Goal: Information Seeking & Learning: Compare options

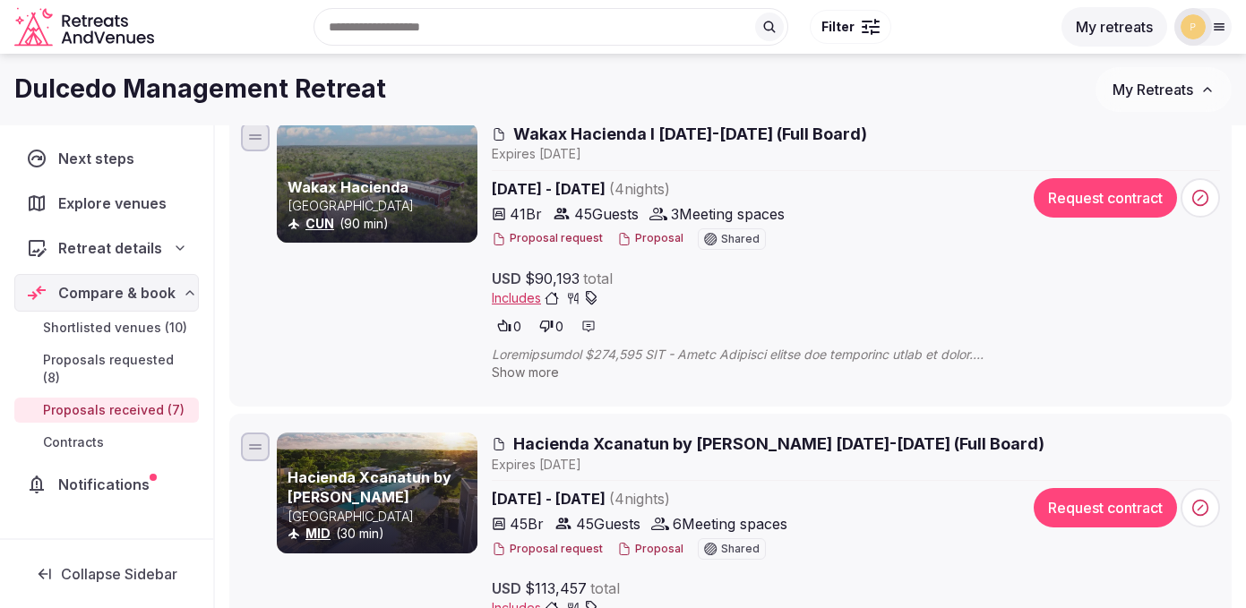
scroll to position [1041, 0]
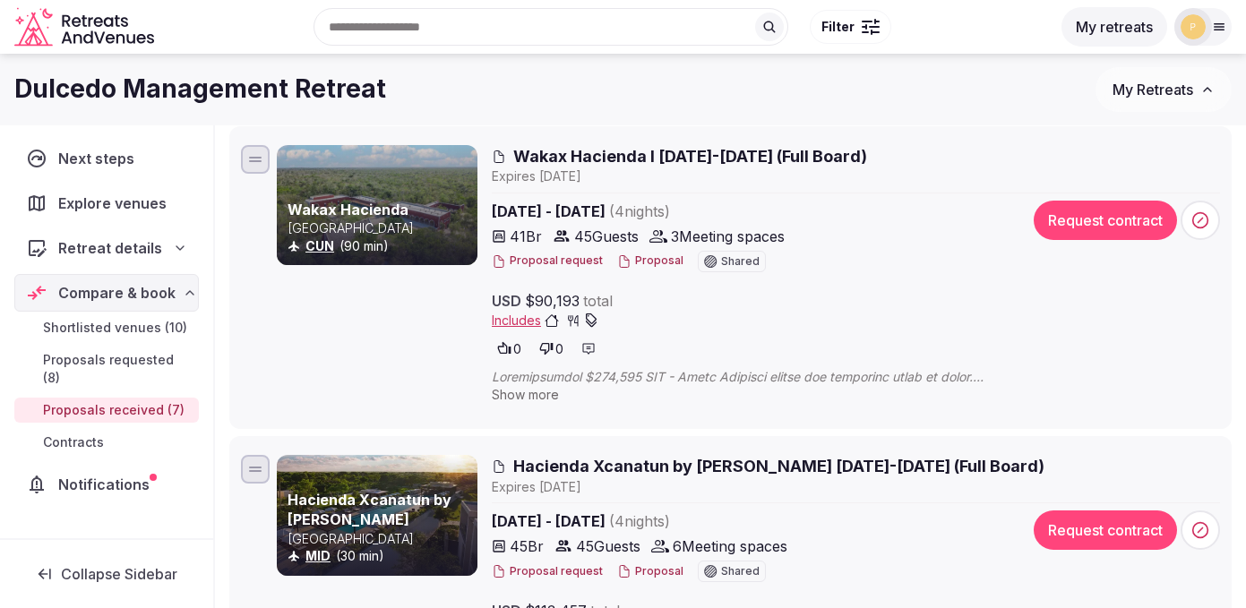
click at [403, 199] on div at bounding box center [377, 205] width 201 height 120
click at [529, 152] on span "Wakax Hacienda I 2-6 March 2026 (Full Board)" at bounding box center [690, 156] width 354 height 22
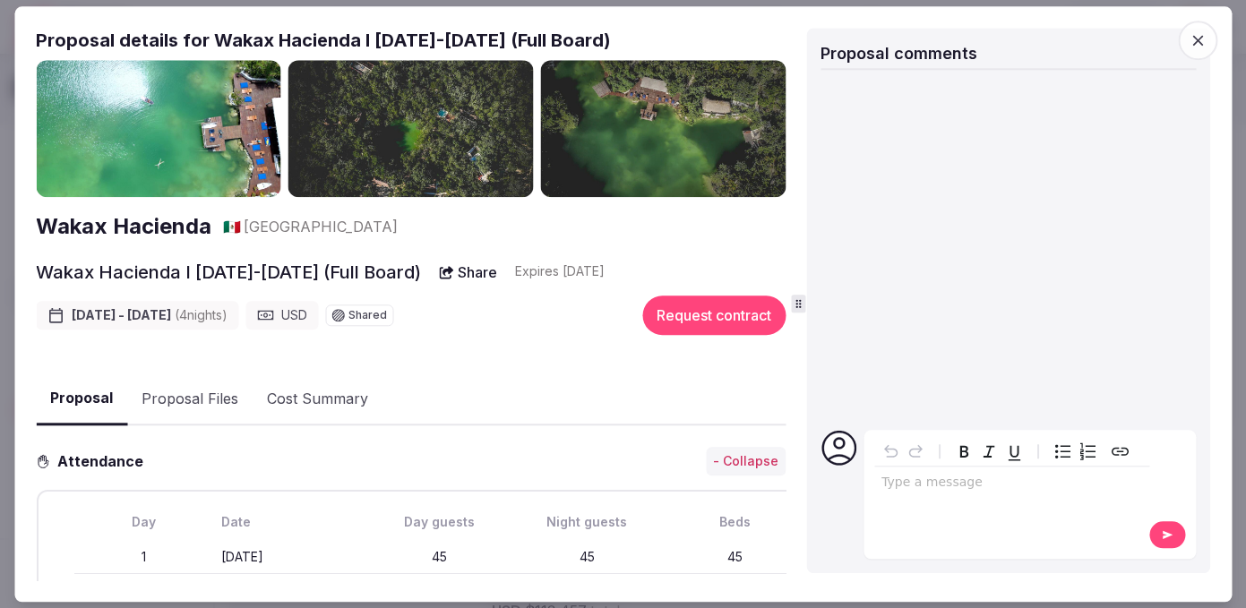
click at [1212, 41] on span "button" at bounding box center [1197, 40] width 39 height 39
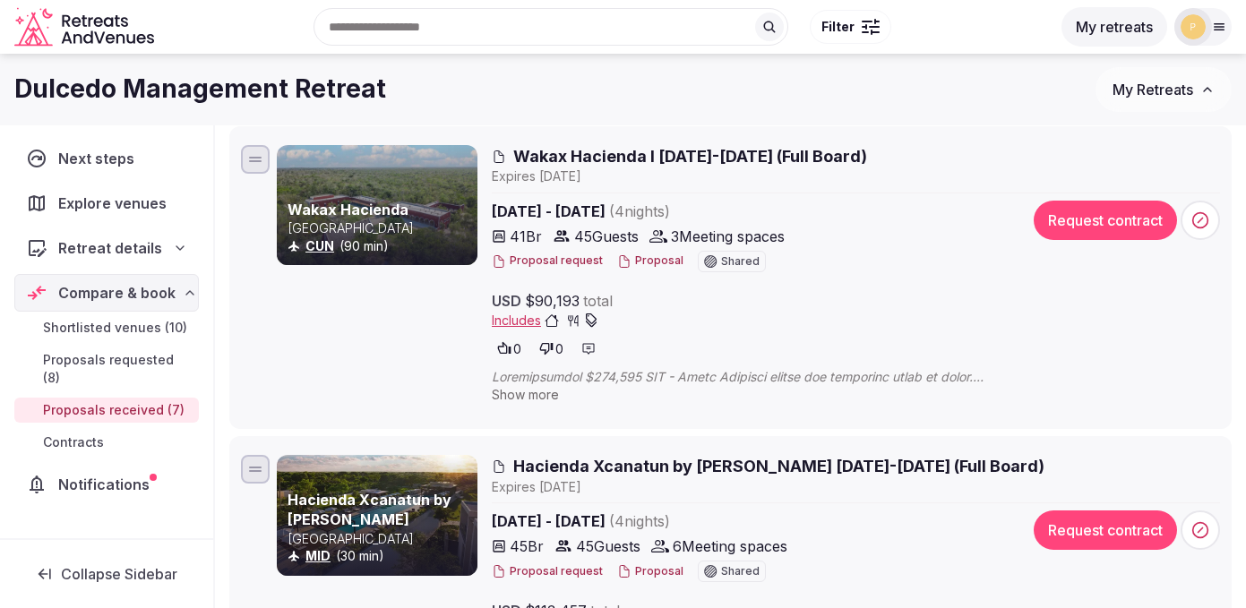
click at [636, 260] on button "Proposal" at bounding box center [650, 260] width 66 height 15
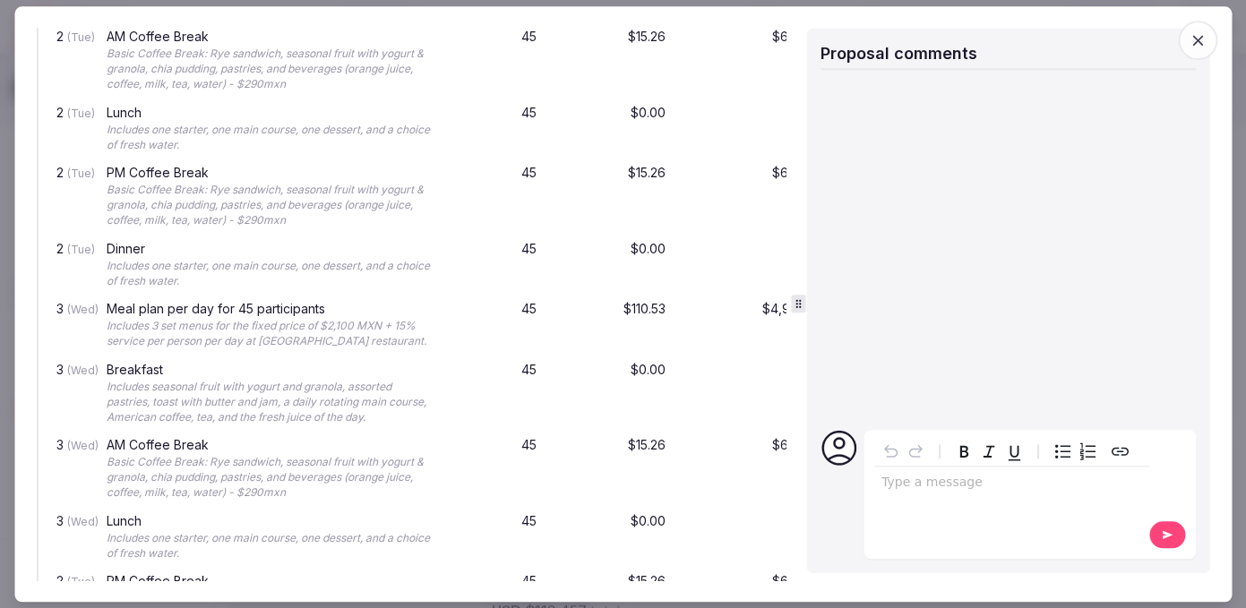
scroll to position [2962, 0]
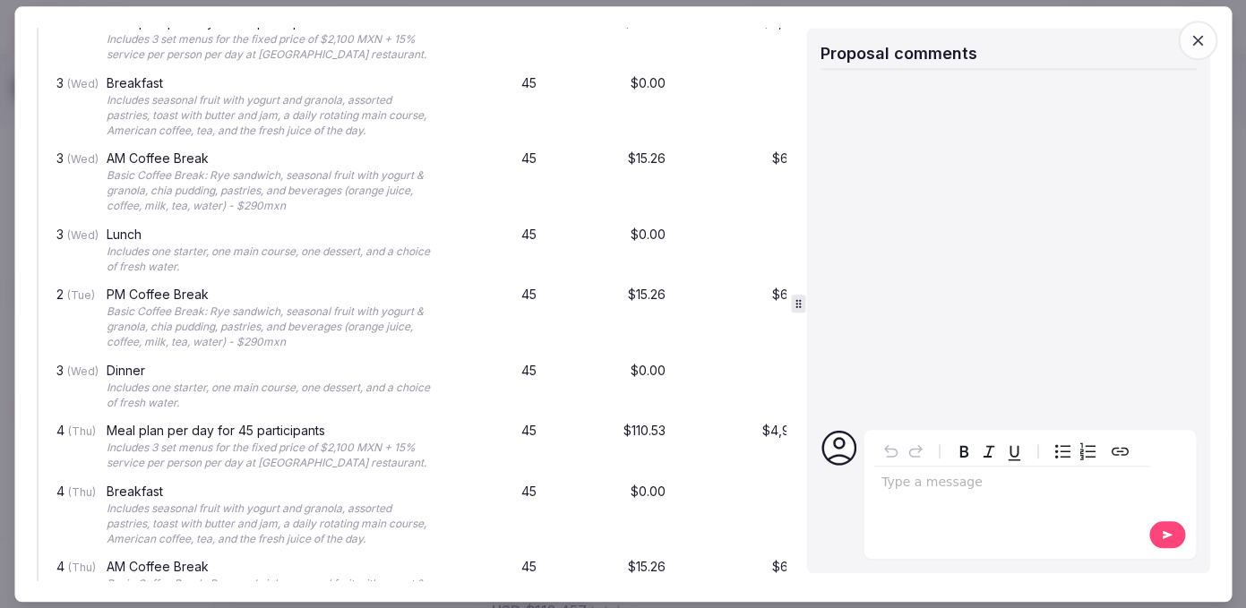
click at [1197, 45] on icon "button" at bounding box center [1197, 40] width 18 height 18
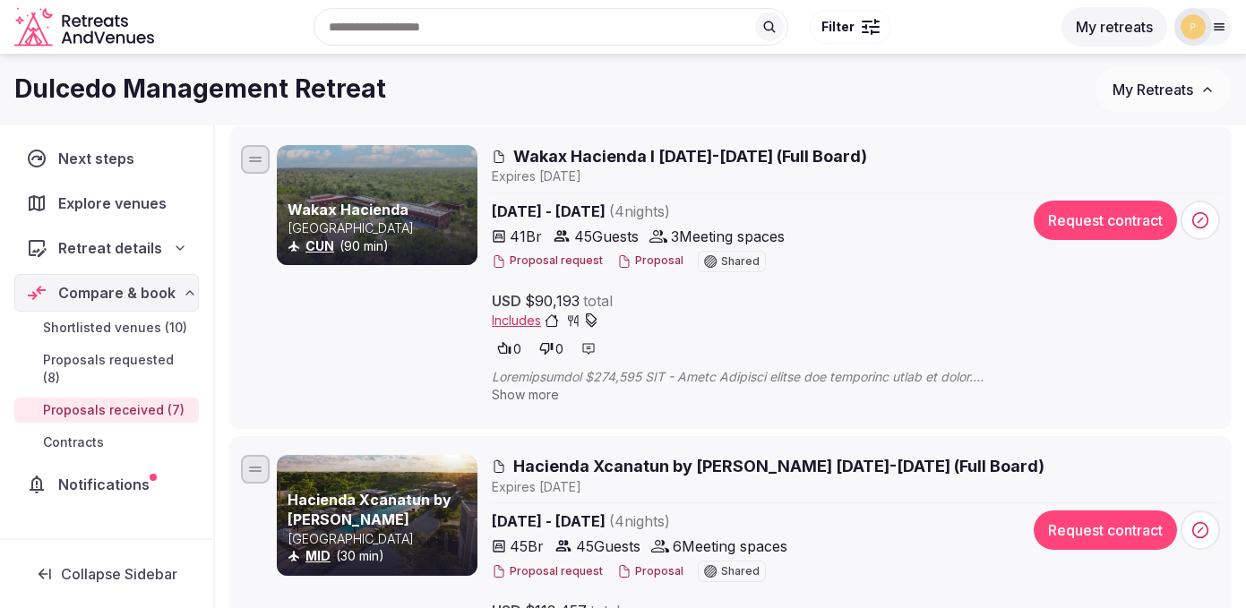
click at [407, 234] on p "Mexico" at bounding box center [380, 228] width 186 height 18
click at [499, 158] on icon at bounding box center [499, 157] width 14 height 14
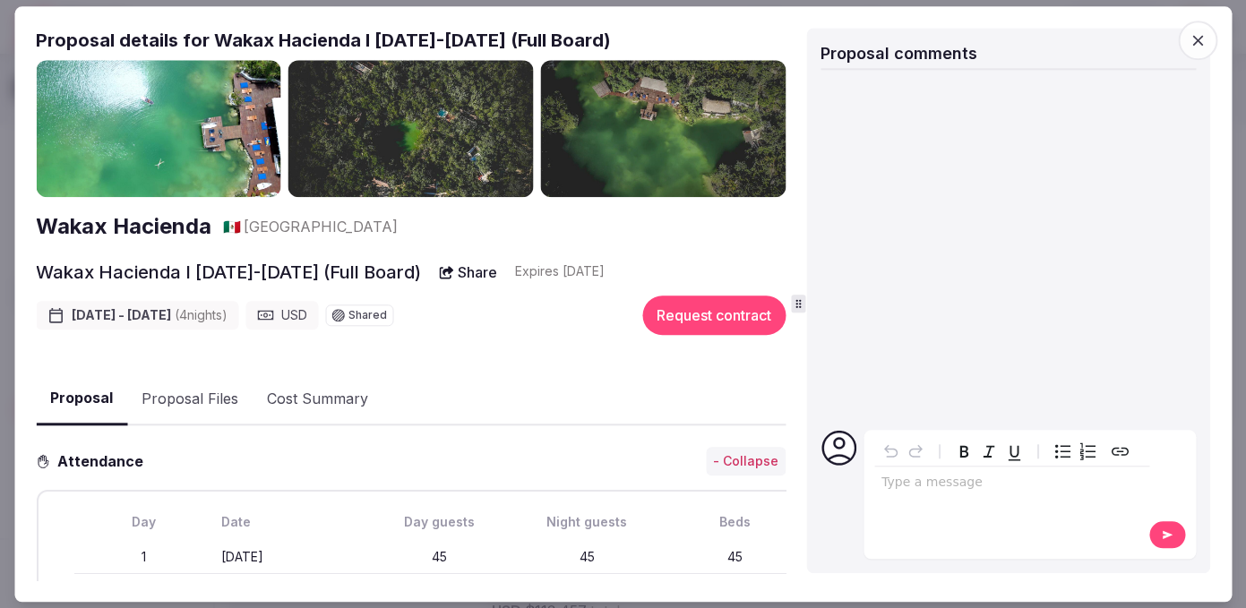
click at [508, 137] on img at bounding box center [410, 129] width 245 height 138
click at [185, 216] on h2 "Wakax Hacienda" at bounding box center [124, 227] width 176 height 30
drag, startPoint x: 211, startPoint y: 33, endPoint x: 356, endPoint y: 41, distance: 145.3
click at [356, 41] on h2 "Proposal details for Wakax Hacienda I 2-6 March 2026 (Full Board)" at bounding box center [410, 40] width 749 height 25
copy h2 "Wakax Hacienda"
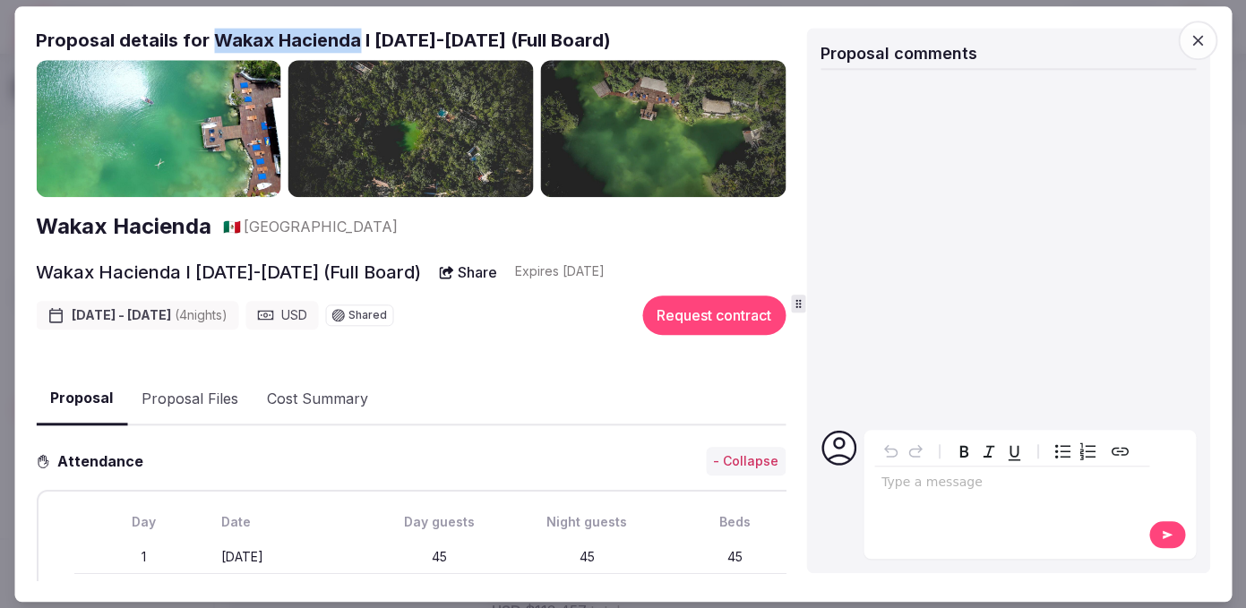
copy h2 "Wakax Hacienda"
click at [1200, 53] on span "button" at bounding box center [1197, 40] width 39 height 39
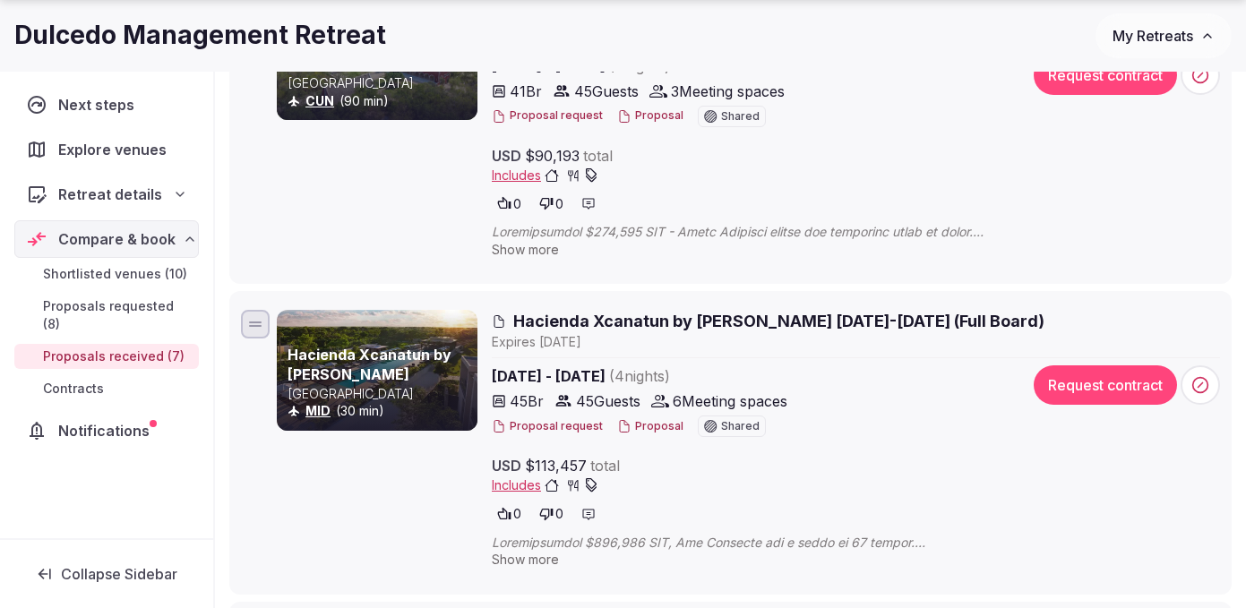
scroll to position [1239, 0]
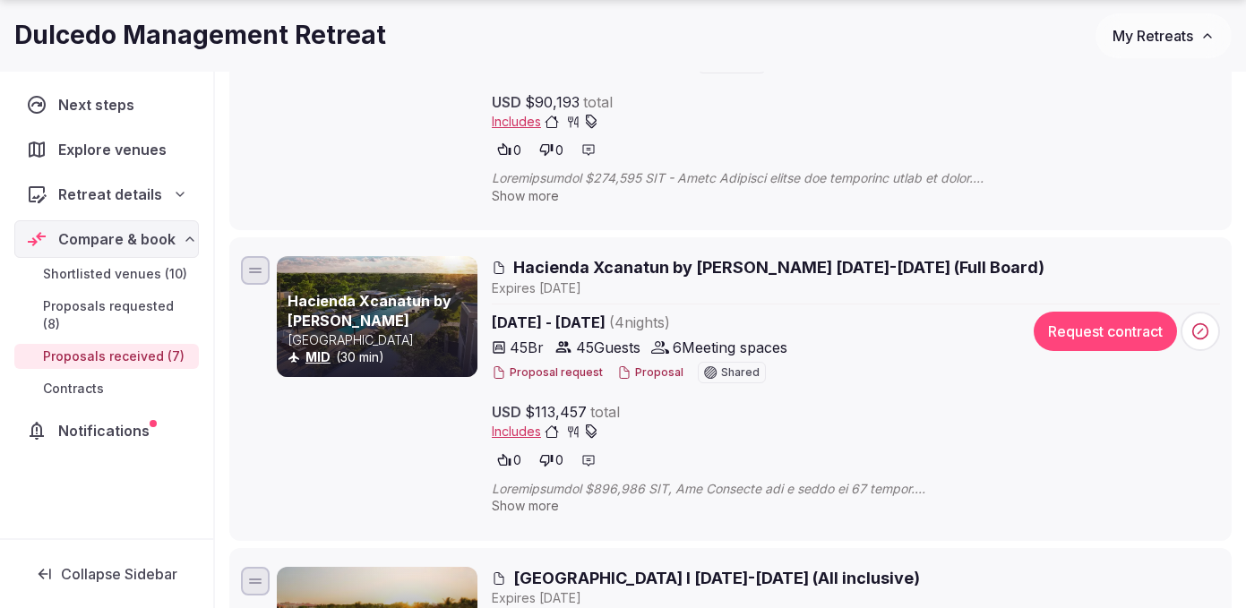
click at [532, 269] on span "Hacienda Xcanatun by Angsana I 2-6 March 2026 (Full Board)" at bounding box center [778, 267] width 531 height 22
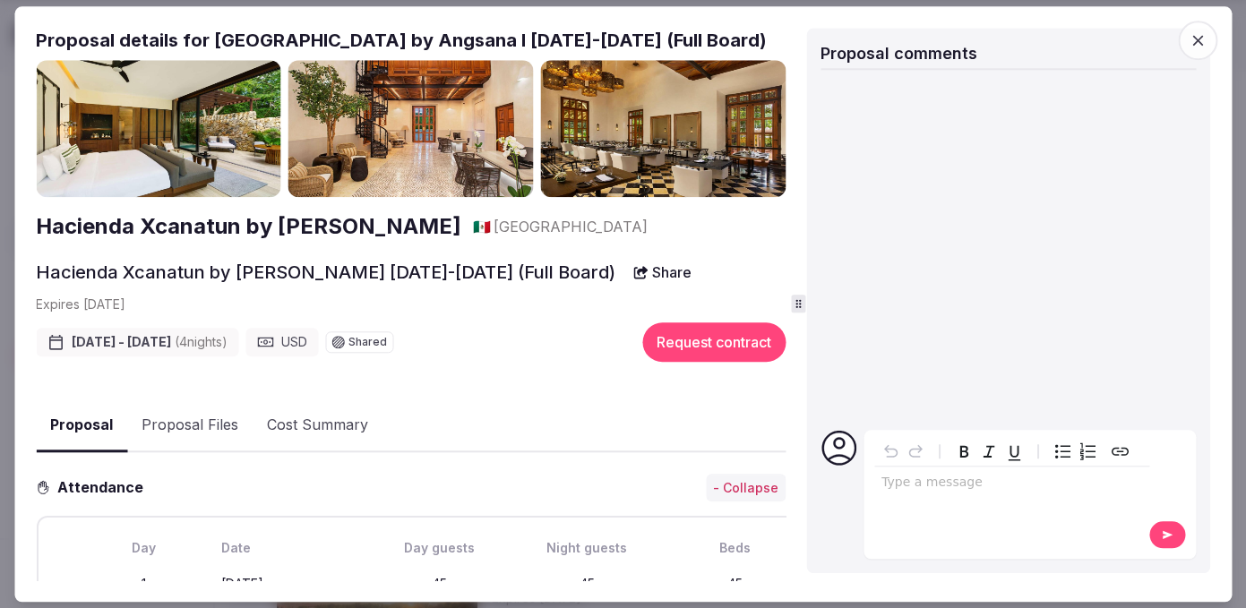
click at [1210, 40] on span "button" at bounding box center [1197, 40] width 39 height 39
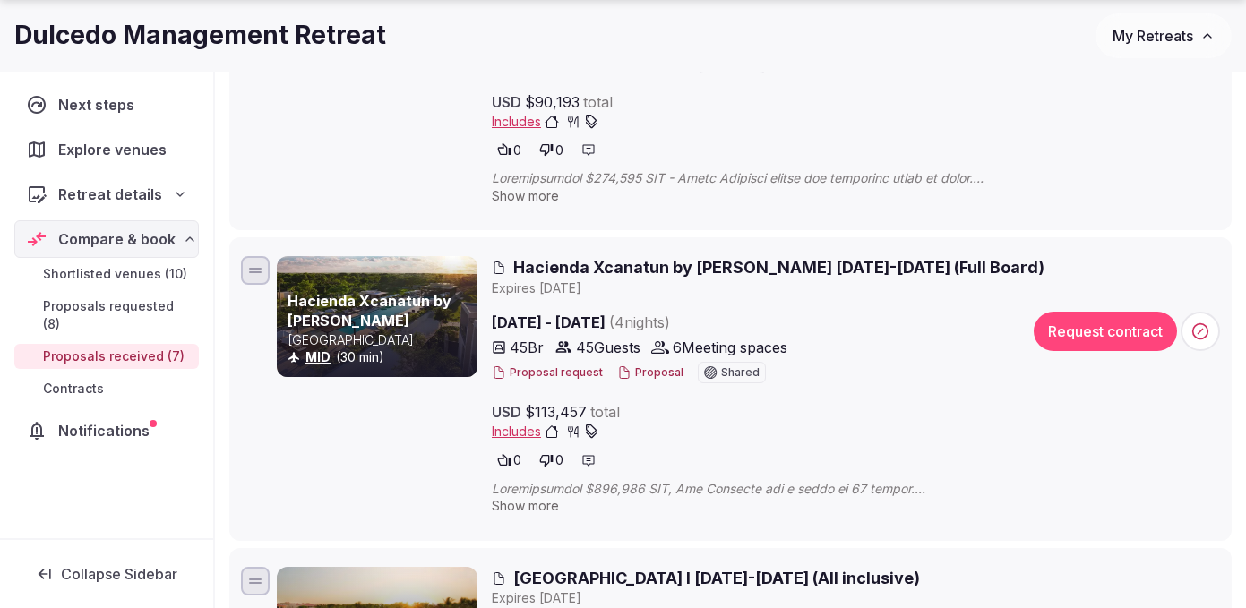
click at [597, 252] on li "Hacienda Xcanatun by Angsana Mexico MID (30 min) Hacienda Xcanatun by Angsana I…" at bounding box center [730, 389] width 1002 height 304
click at [595, 262] on span "Hacienda Xcanatun by Angsana I 2-6 March 2026 (Full Board)" at bounding box center [778, 267] width 531 height 22
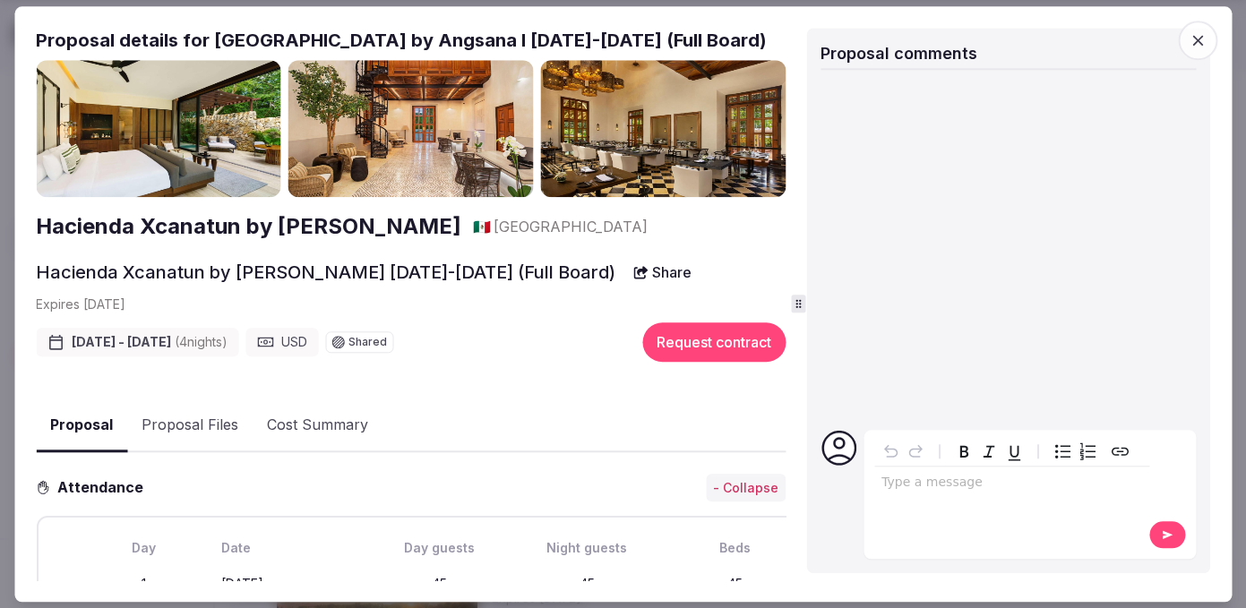
click at [180, 152] on img at bounding box center [158, 129] width 245 height 138
click at [188, 230] on h2 "Hacienda Xcanatun by Angsana" at bounding box center [248, 227] width 425 height 30
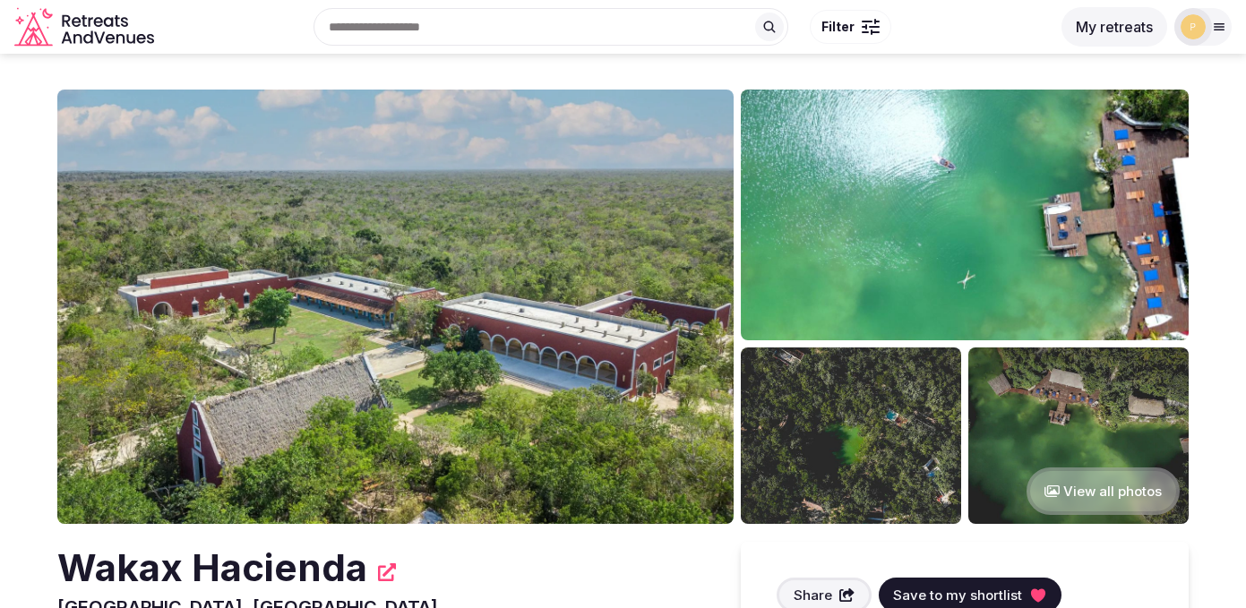
click at [267, 205] on img at bounding box center [395, 307] width 676 height 434
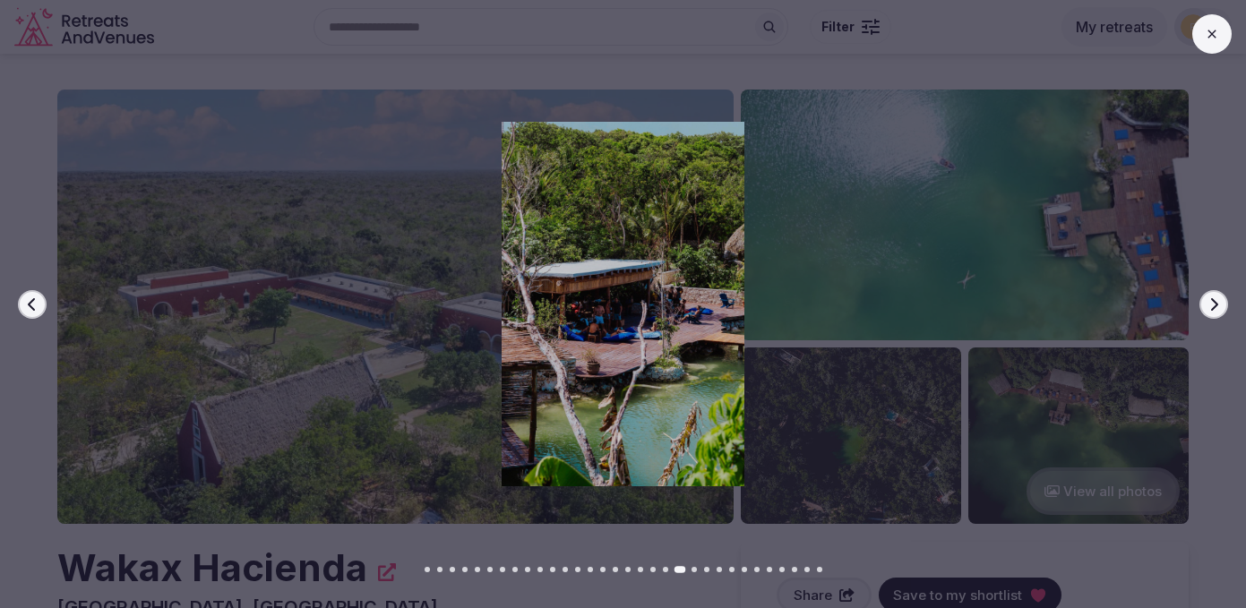
click at [1218, 24] on button at bounding box center [1211, 33] width 39 height 39
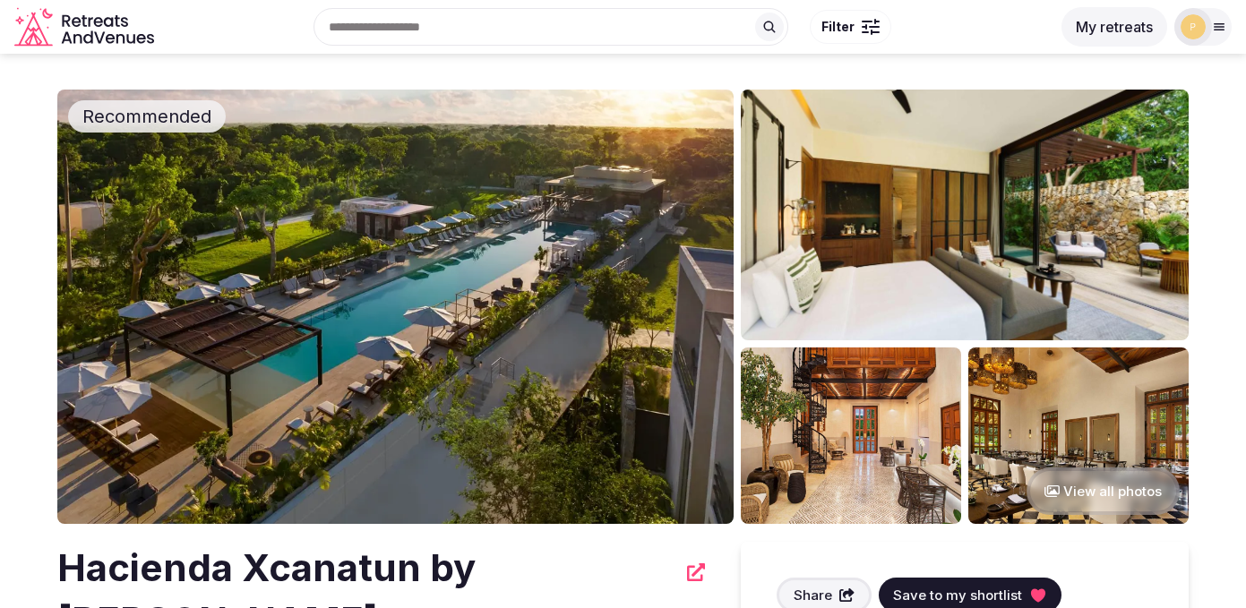
click at [206, 205] on img at bounding box center [395, 307] width 676 height 434
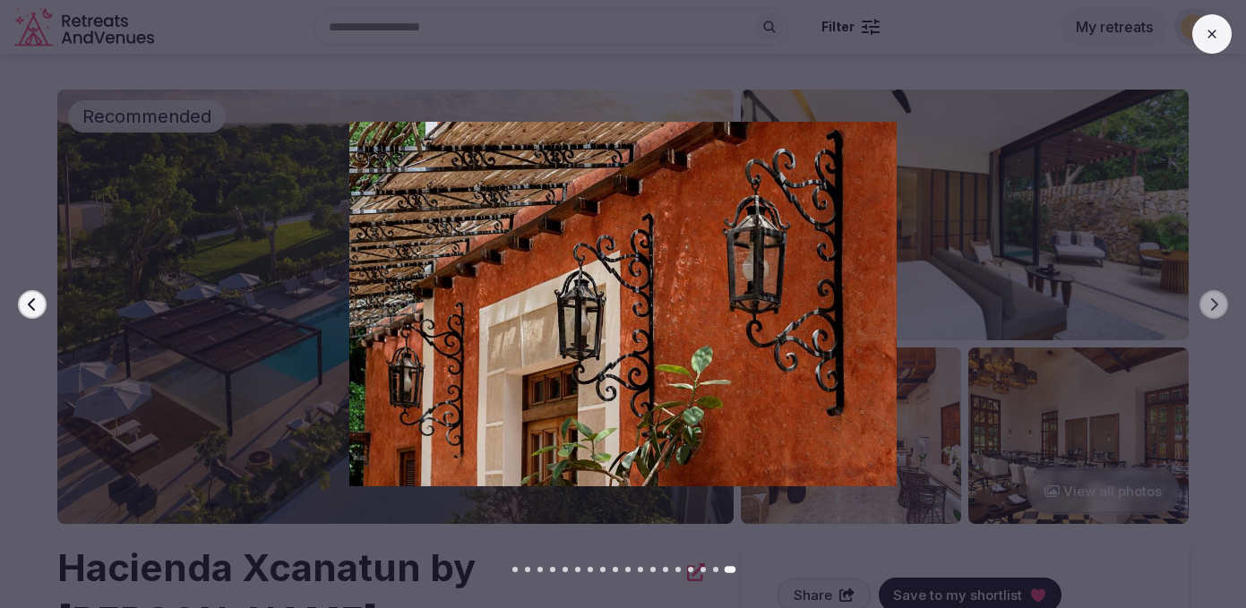
click at [1202, 34] on button at bounding box center [1211, 33] width 39 height 39
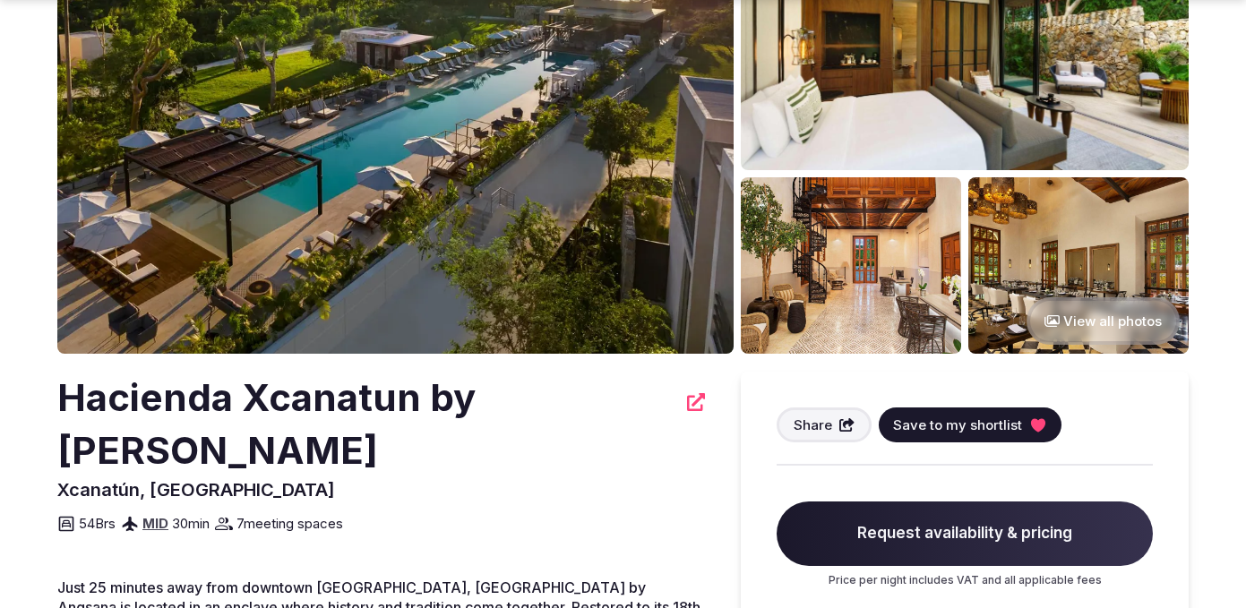
scroll to position [430, 0]
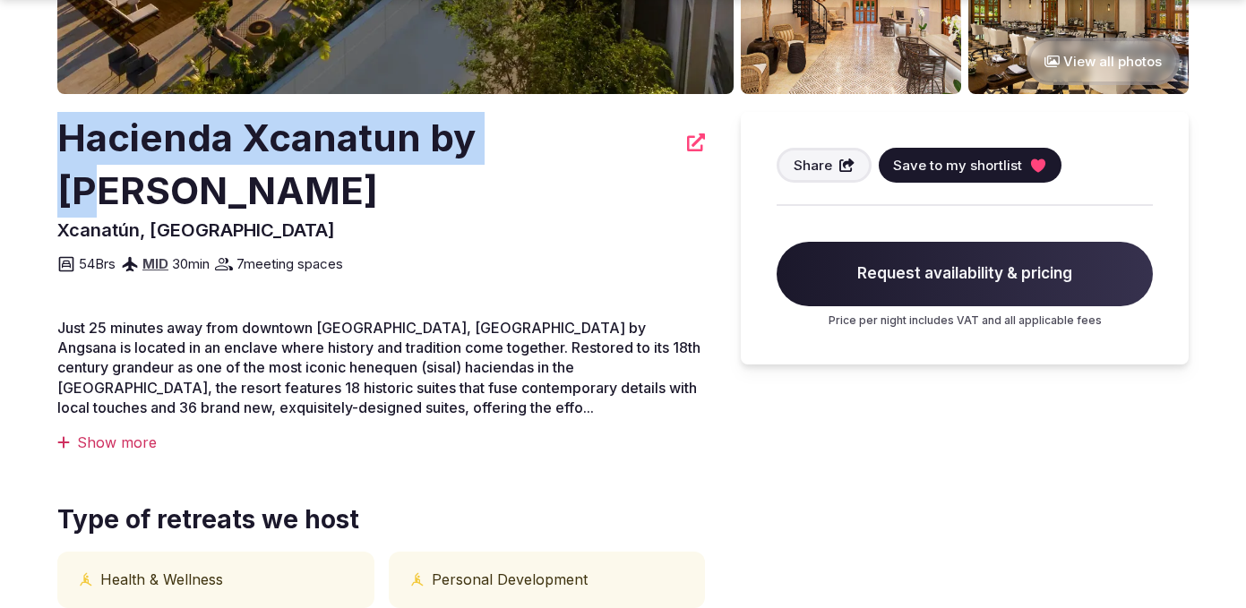
drag, startPoint x: 47, startPoint y: 145, endPoint x: 529, endPoint y: 153, distance: 482.7
click at [529, 153] on section "Recommended View all photos Hacienda Xcanatun by Angsana Xcanatún, Mexico Share…" at bounding box center [623, 554] width 1246 height 1861
drag, startPoint x: 640, startPoint y: 140, endPoint x: -43, endPoint y: 141, distance: 683.2
copy h2 "Hacienda Xcanatun by Angsana"
